Goal: Task Accomplishment & Management: Complete application form

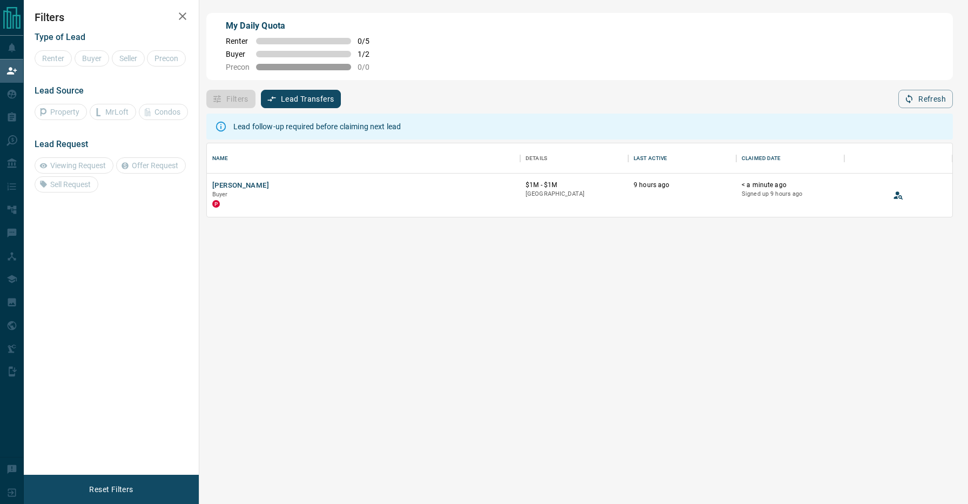
scroll to position [73, 746]
click at [246, 184] on button "[PERSON_NAME]" at bounding box center [240, 186] width 57 height 10
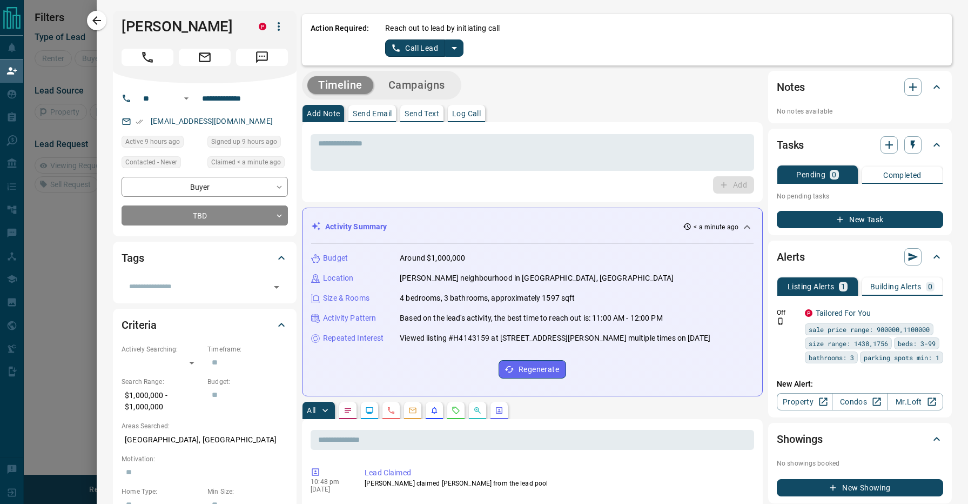
click at [454, 46] on icon "split button" at bounding box center [454, 48] width 13 height 13
click at [417, 84] on li "Log Manual Call" at bounding box center [424, 85] width 66 height 16
click at [416, 46] on button "Log Manual Call" at bounding box center [420, 47] width 71 height 17
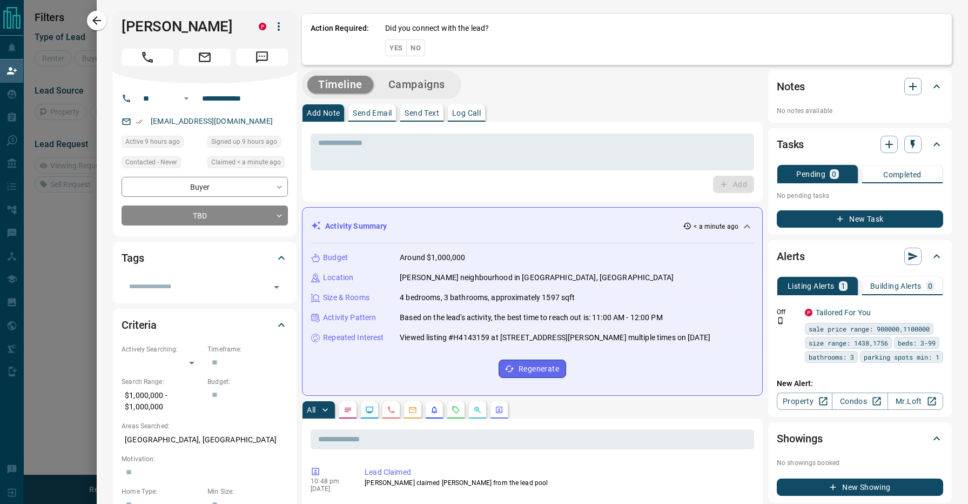
click at [417, 47] on button "No" at bounding box center [415, 47] width 19 height 17
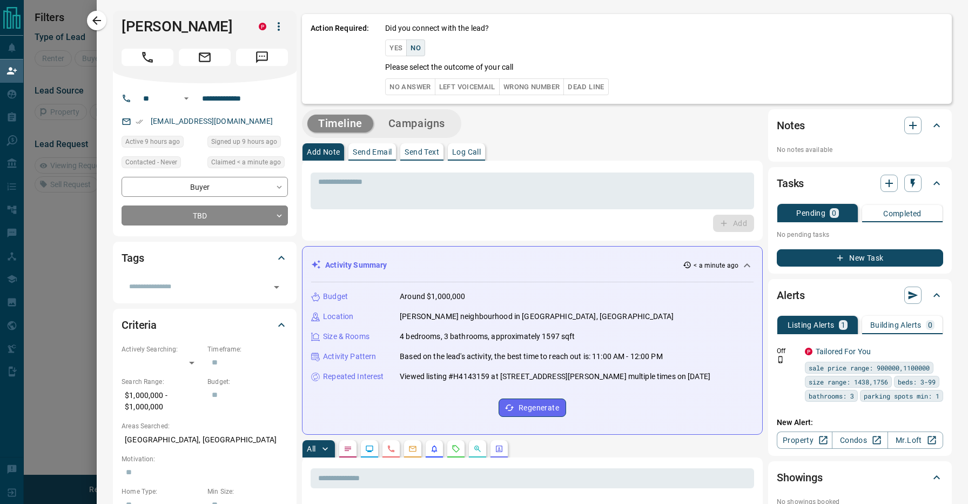
click at [411, 83] on button "No Answer" at bounding box center [410, 86] width 50 height 17
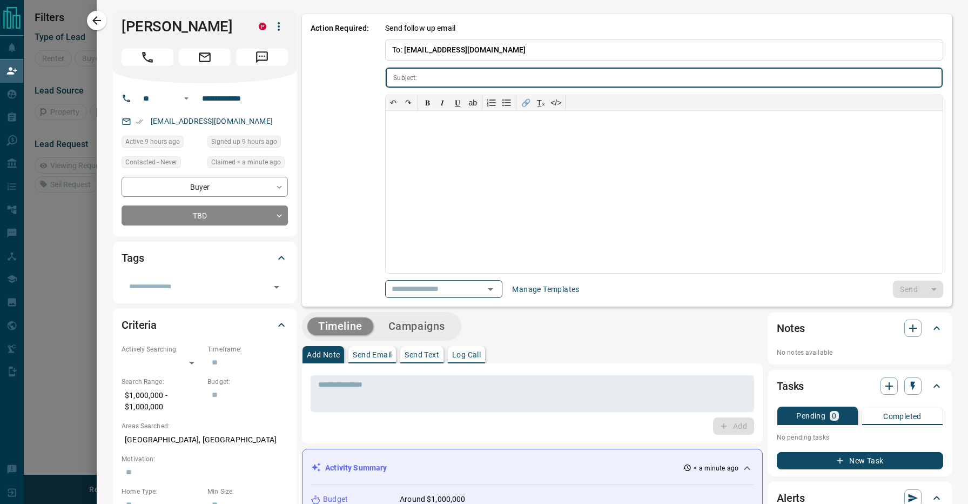
type input "**********"
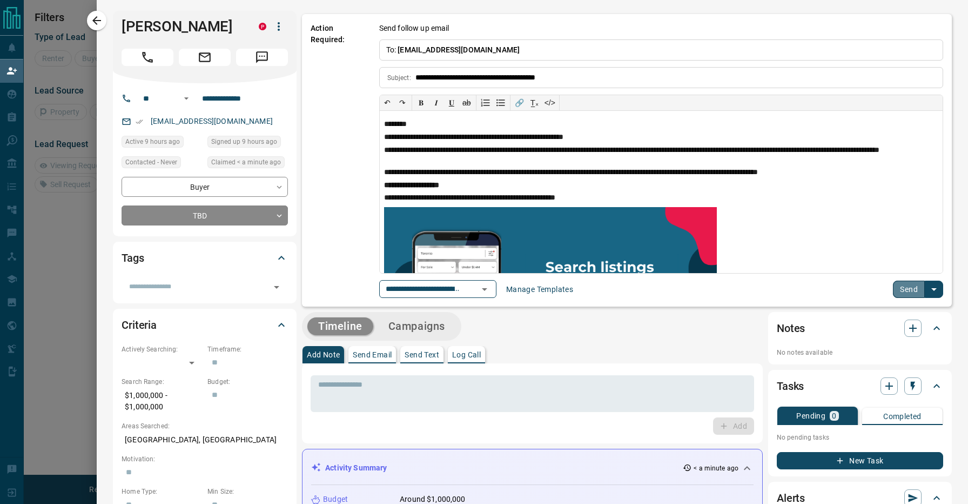
click at [906, 286] on button "Send" at bounding box center [909, 288] width 32 height 17
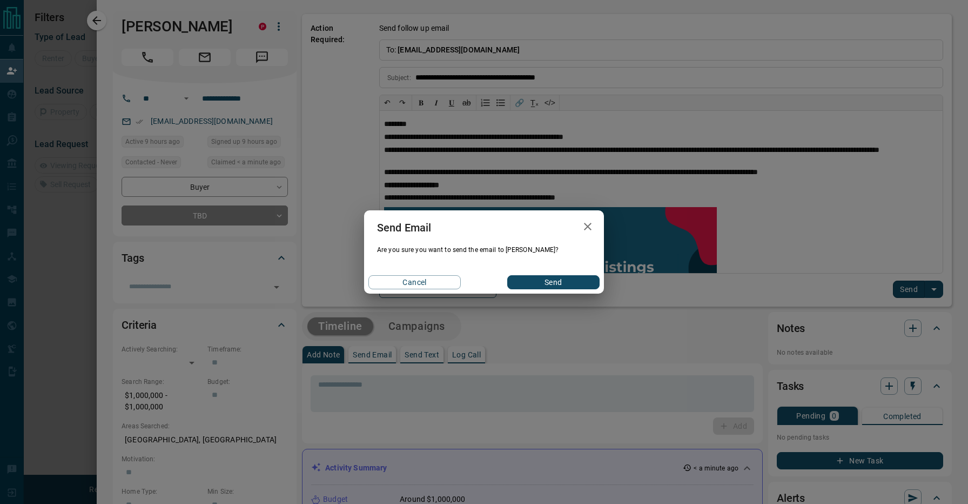
click at [569, 282] on button "Send" at bounding box center [553, 282] width 92 height 14
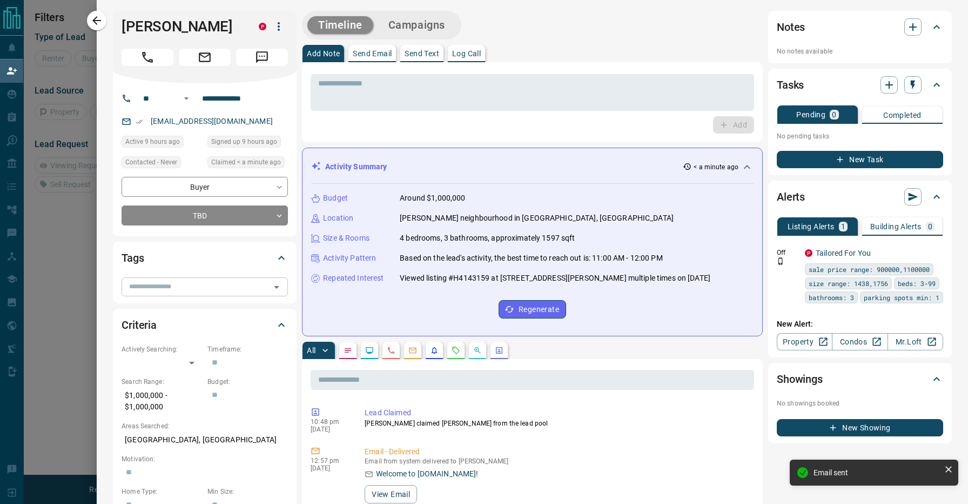
click at [179, 289] on input "text" at bounding box center [196, 286] width 142 height 12
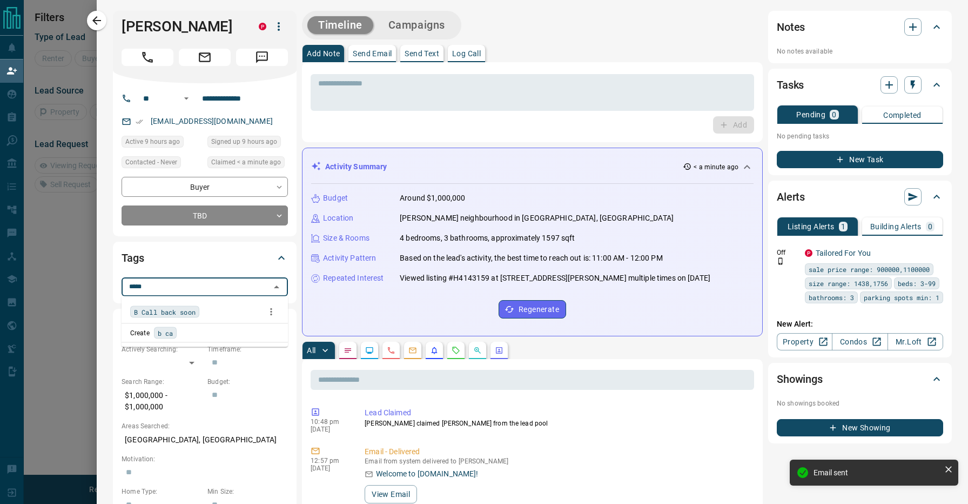
type input "******"
click at [208, 312] on div "B Call back soon" at bounding box center [204, 312] width 149 height 16
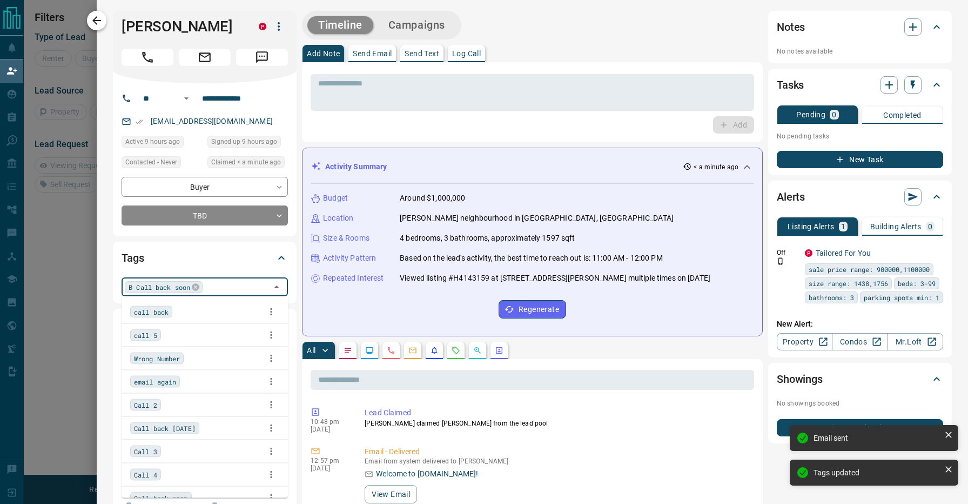
click at [95, 19] on icon "button" at bounding box center [96, 20] width 9 height 9
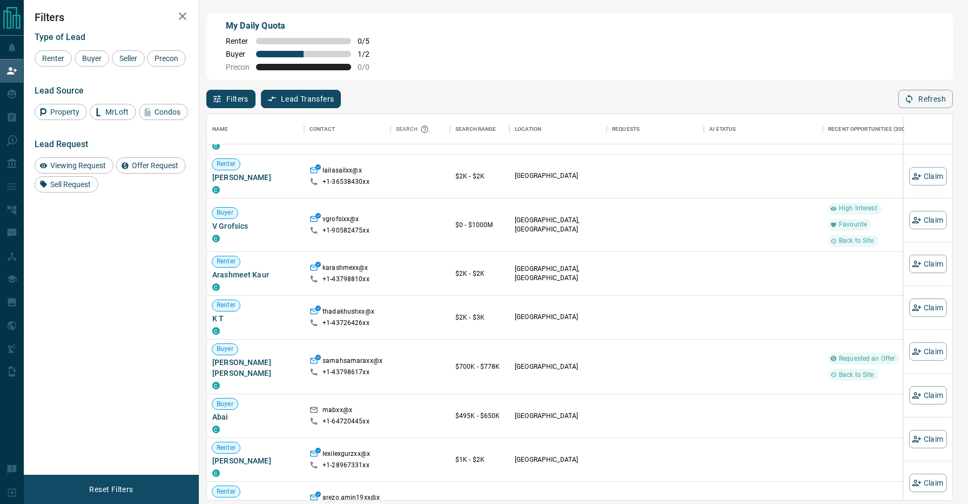
scroll to position [37, 0]
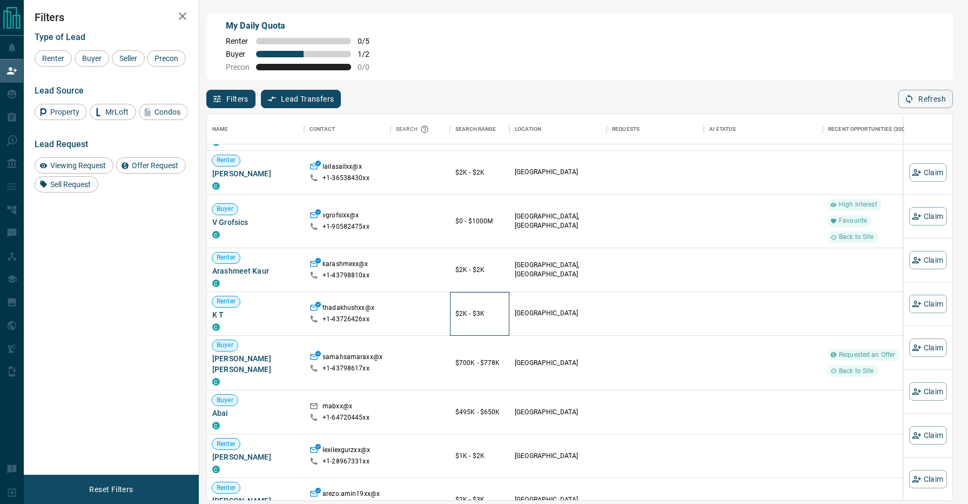
click at [466, 292] on div "$2K - $3K" at bounding box center [480, 313] width 49 height 43
click at [479, 69] on div "My Daily Quota Renter 0 / 5 Buyer 1 / 2 Precon 0 / 0" at bounding box center [579, 46] width 747 height 67
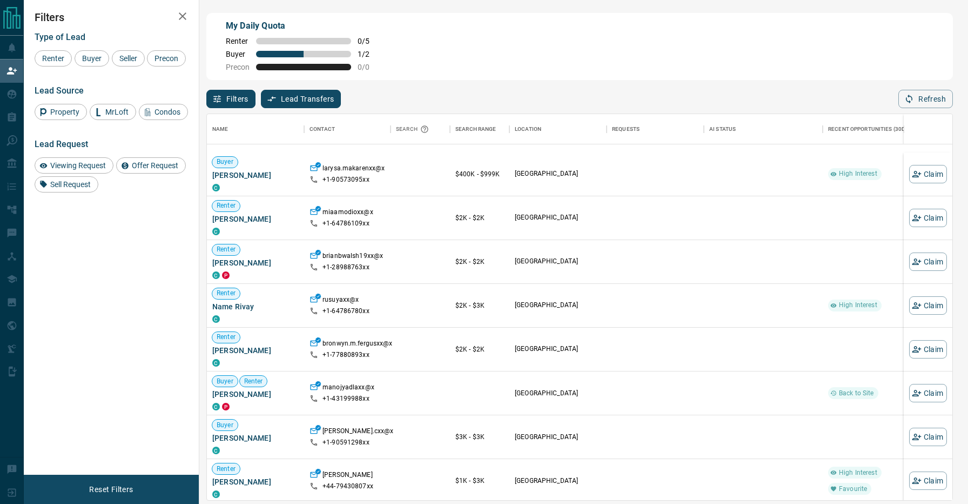
scroll to position [708, 0]
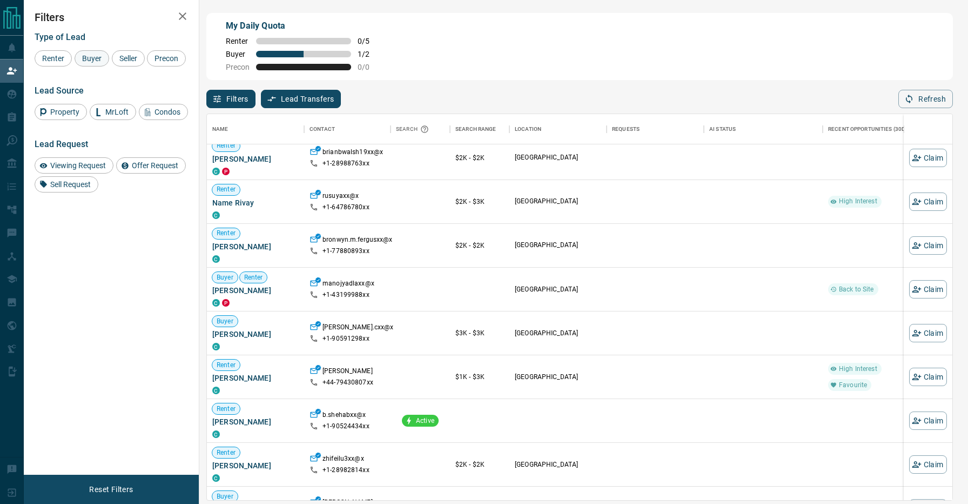
click at [87, 59] on span "Buyer" at bounding box center [91, 58] width 27 height 9
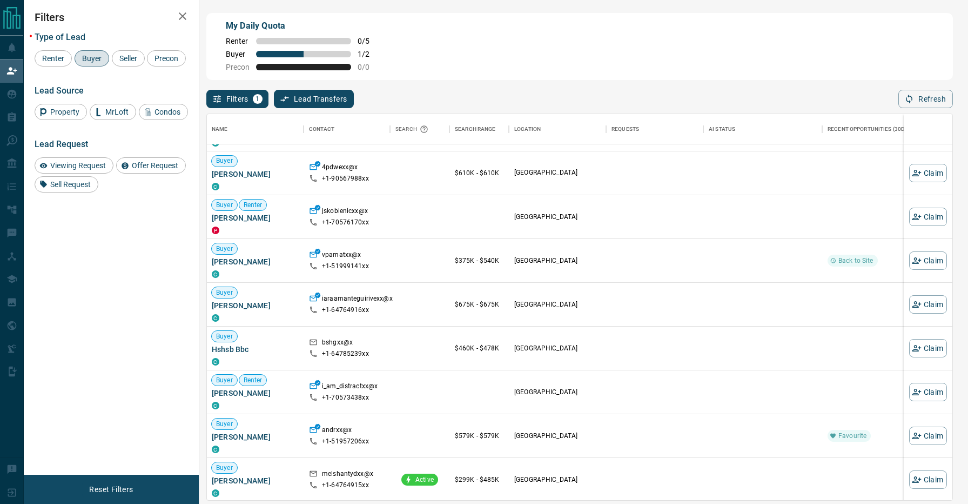
scroll to position [522, 1]
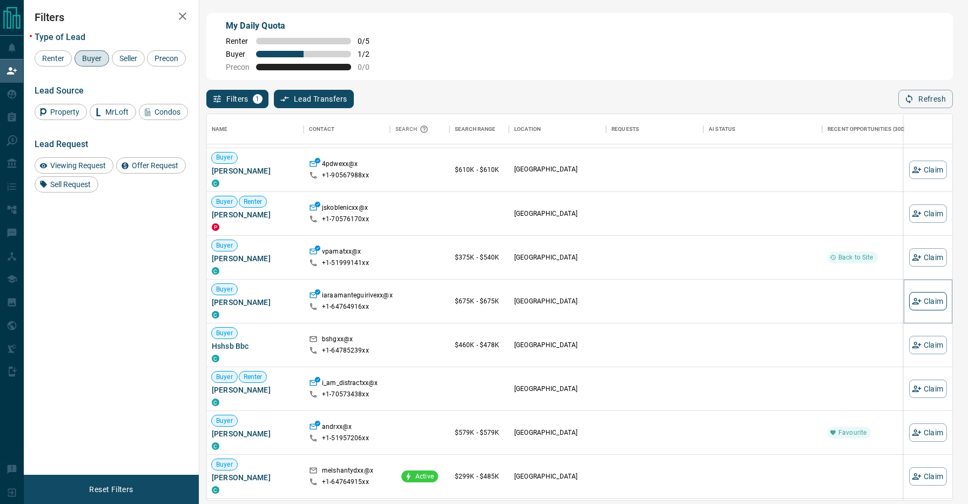
click at [916, 300] on icon "button" at bounding box center [916, 301] width 9 height 6
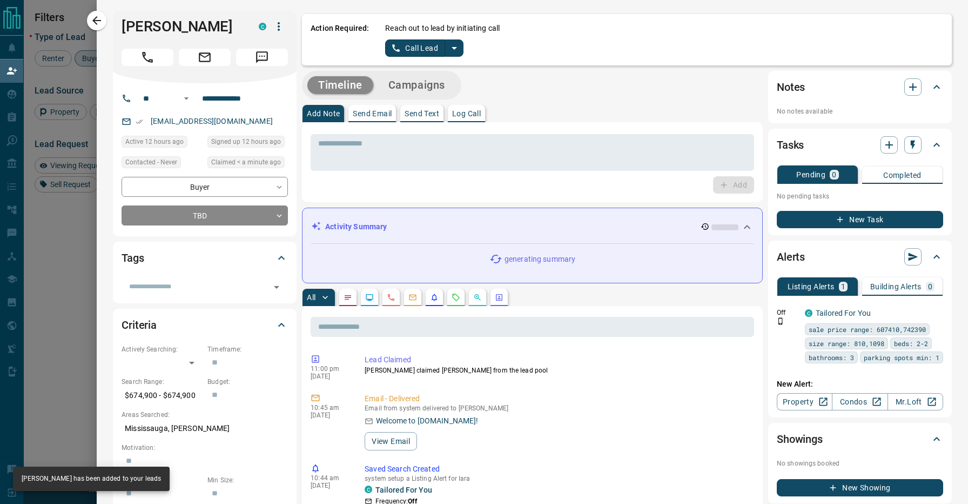
click at [459, 44] on icon "split button" at bounding box center [454, 48] width 13 height 13
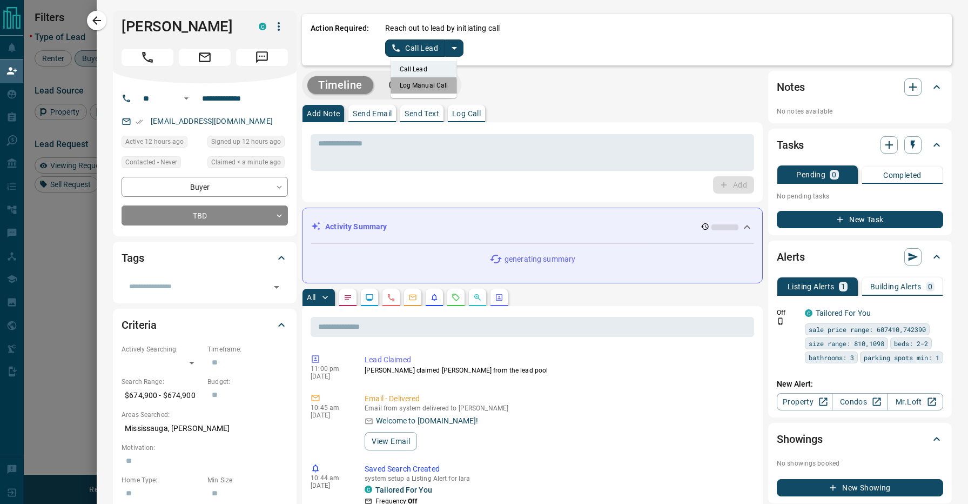
click at [415, 89] on li "Log Manual Call" at bounding box center [424, 85] width 66 height 16
click at [403, 40] on button "Log Manual Call" at bounding box center [420, 47] width 71 height 17
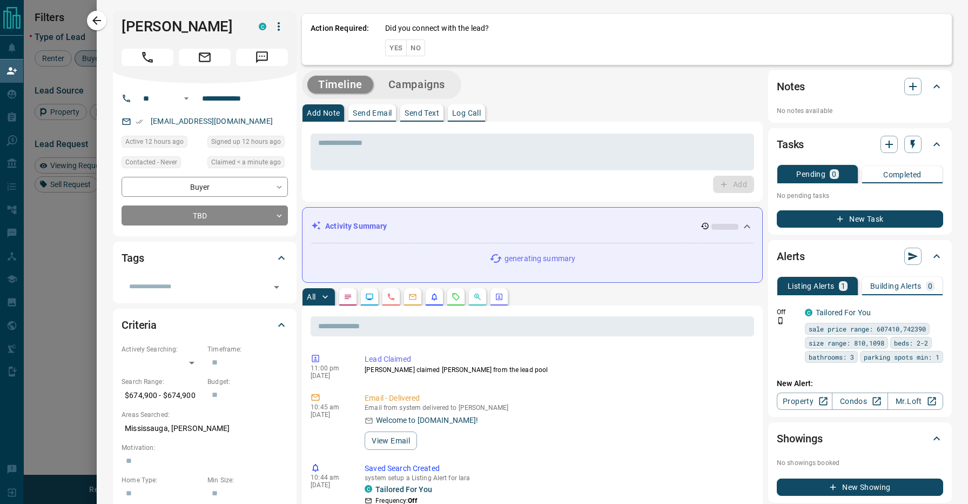
click at [423, 52] on button "No" at bounding box center [415, 47] width 19 height 17
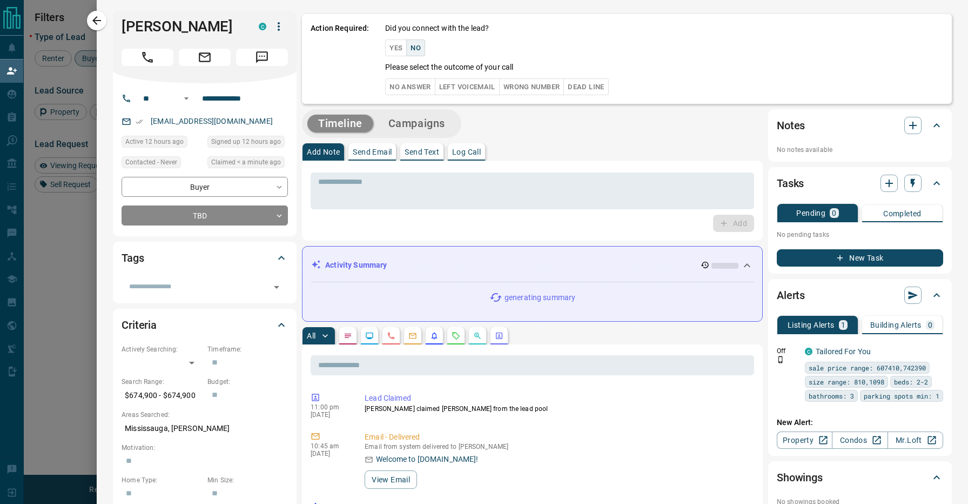
click at [417, 83] on button "No Answer" at bounding box center [410, 86] width 50 height 17
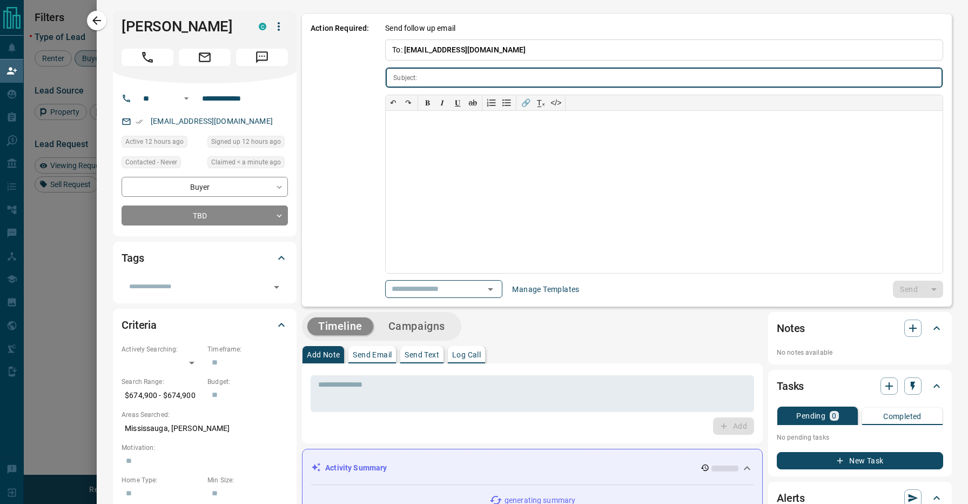
type input "**********"
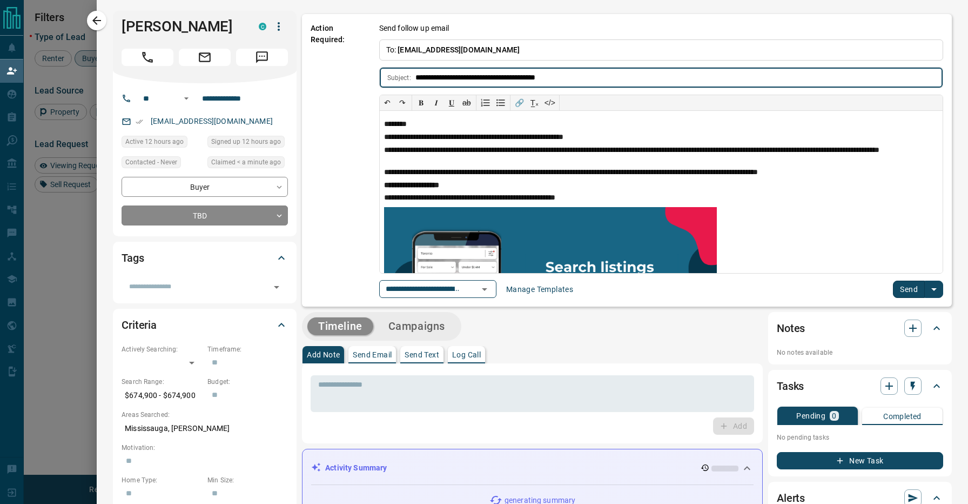
click at [915, 296] on button "Send" at bounding box center [909, 288] width 32 height 17
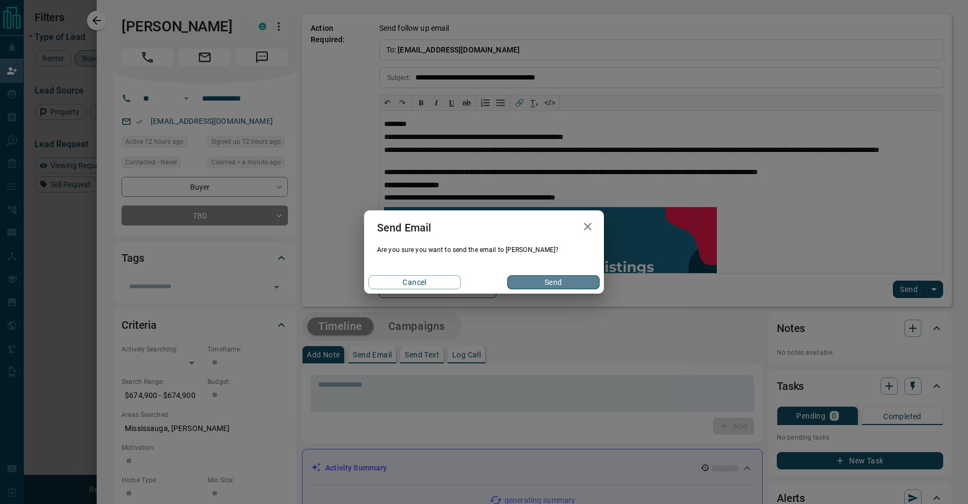
click at [584, 279] on button "Send" at bounding box center [553, 282] width 92 height 14
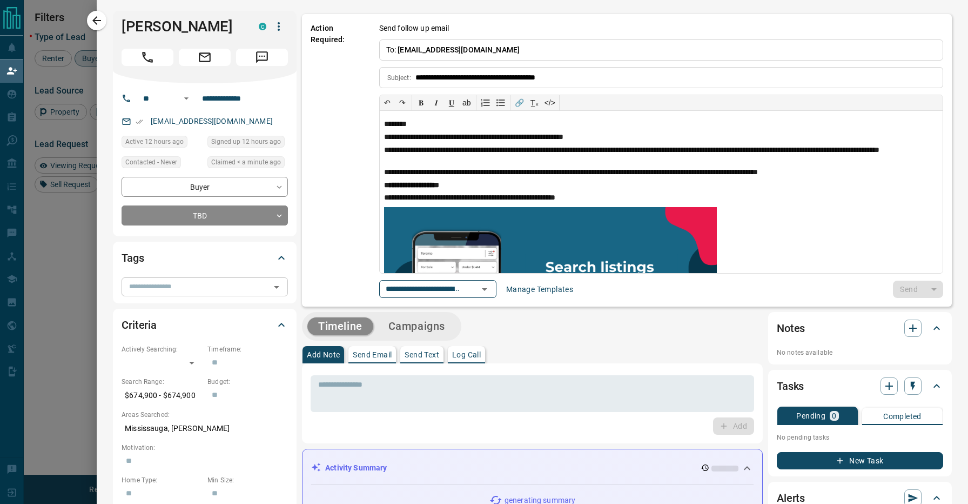
click at [186, 286] on input "text" at bounding box center [196, 286] width 142 height 12
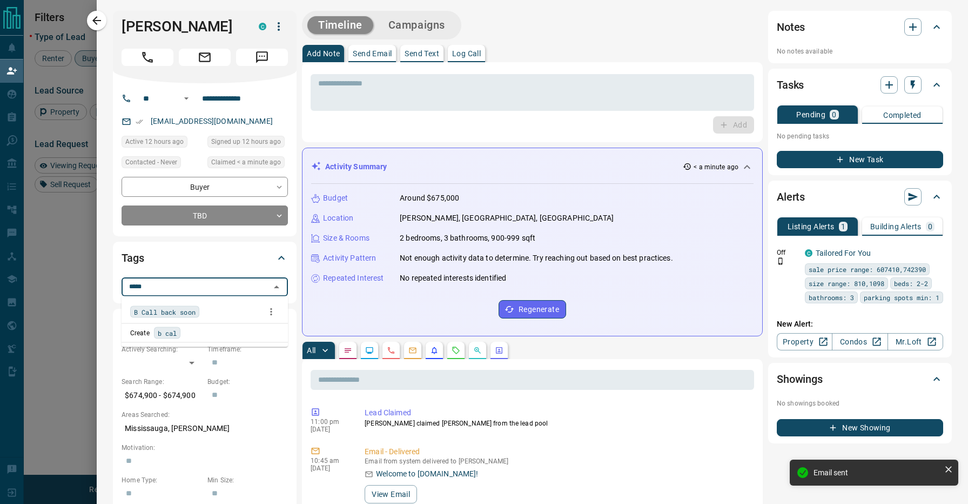
type input "******"
click at [183, 317] on span "B Call back soon" at bounding box center [165, 311] width 62 height 11
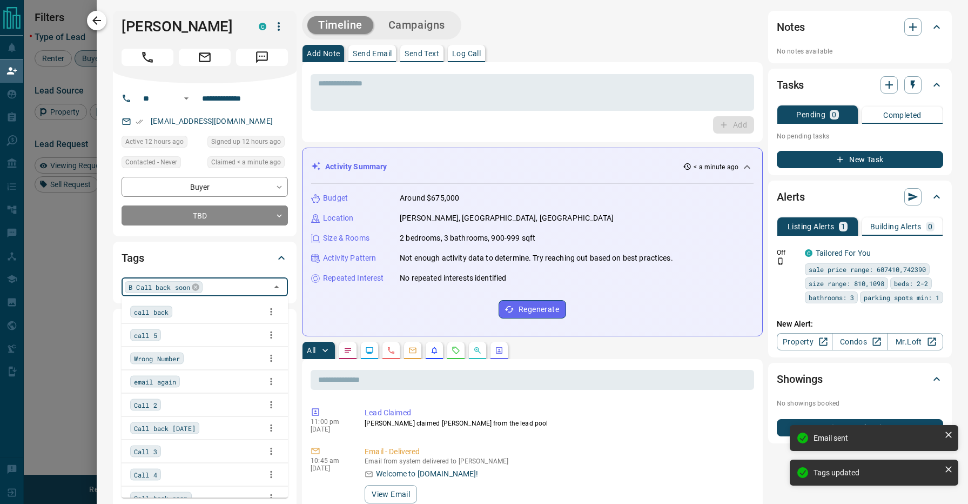
click at [95, 19] on icon "button" at bounding box center [96, 20] width 9 height 9
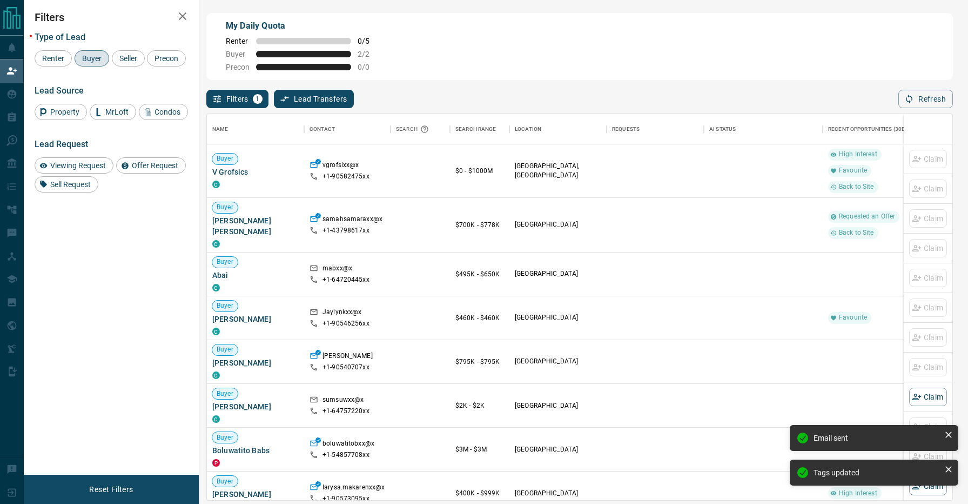
scroll to position [385, 746]
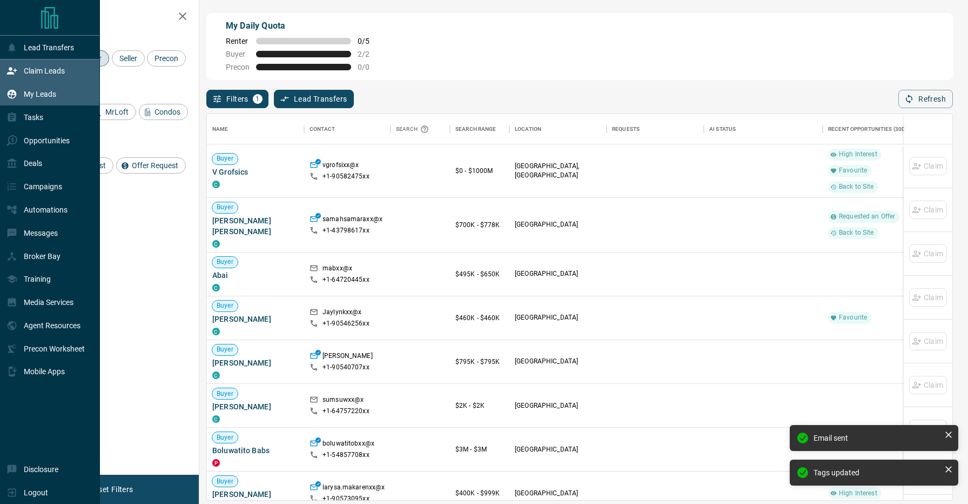
click at [9, 89] on icon at bounding box center [11, 94] width 11 height 11
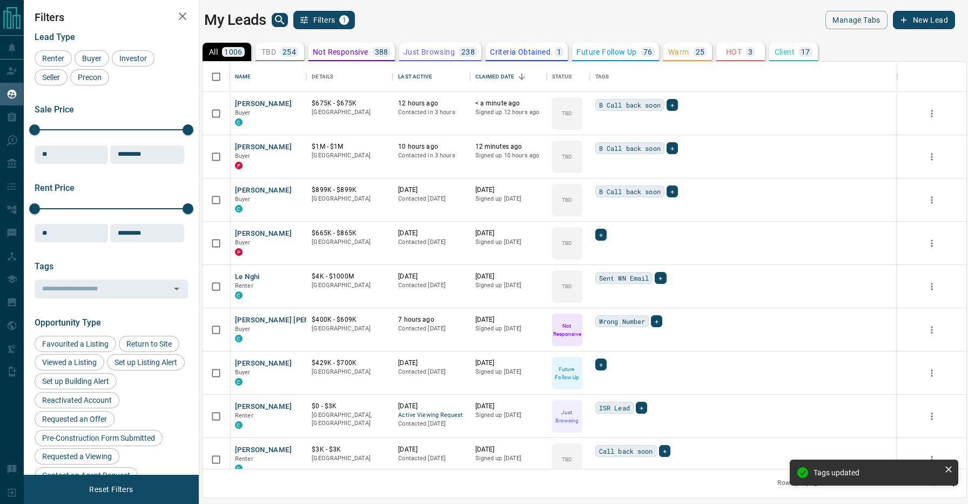
scroll to position [407, 764]
